Goal: Information Seeking & Learning: Learn about a topic

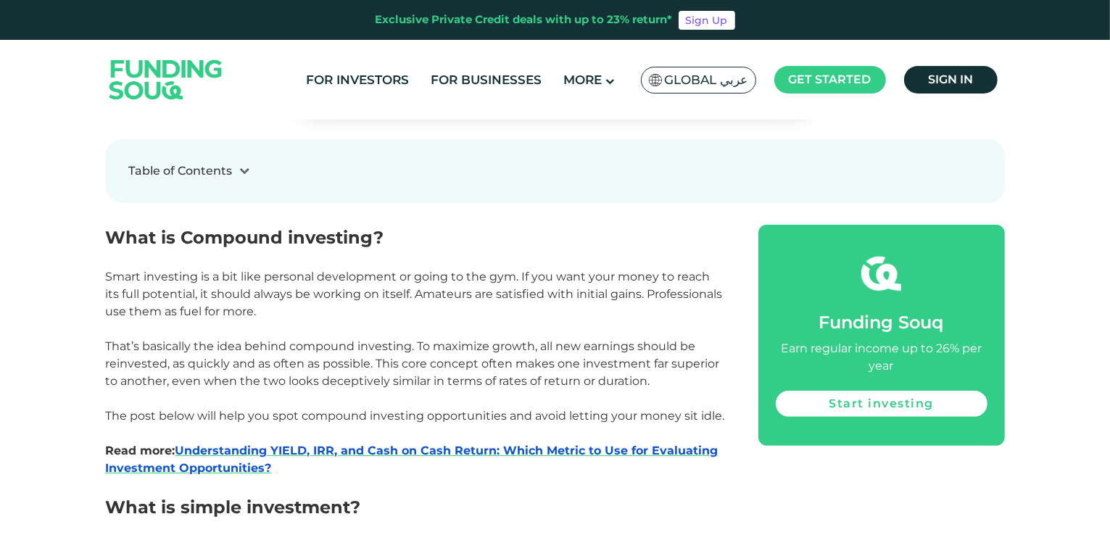
scroll to position [554, 0]
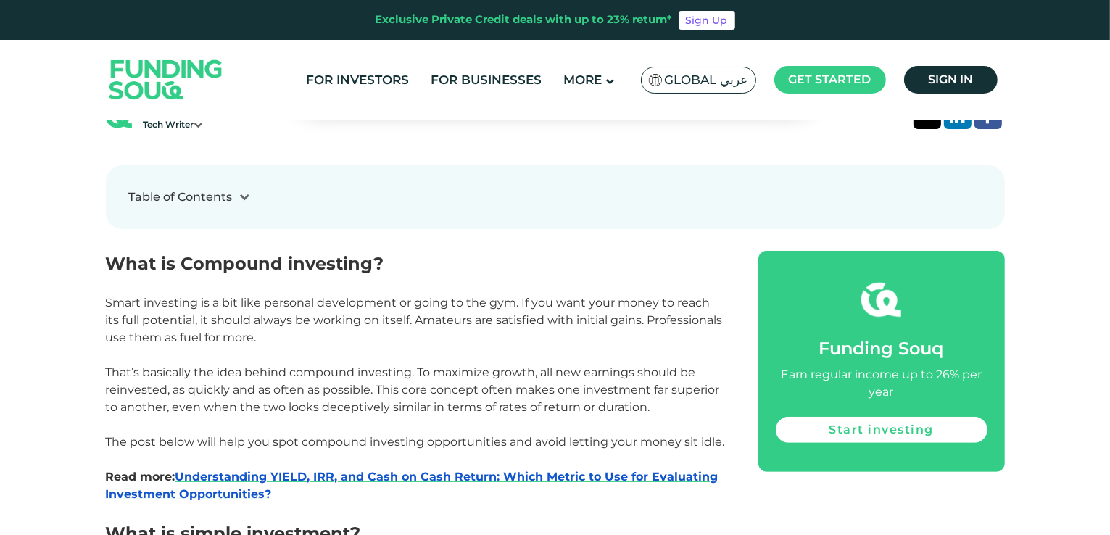
click at [319, 355] on p at bounding box center [416, 355] width 620 height 17
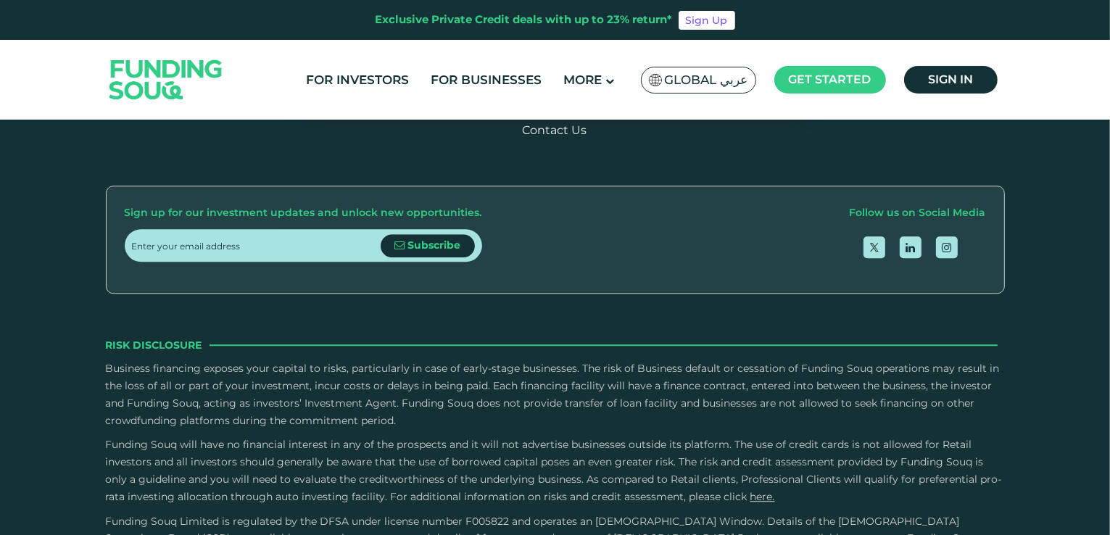
scroll to position [3876, 0]
